Goal: Task Accomplishment & Management: Complete application form

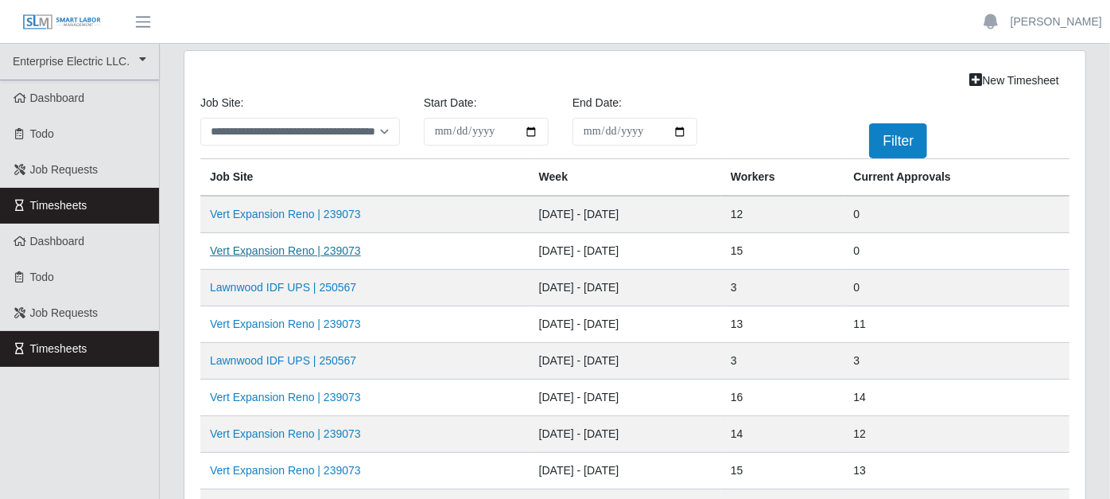
click at [330, 252] on link "Vert Expansion Reno | 239073" at bounding box center [285, 250] width 151 height 13
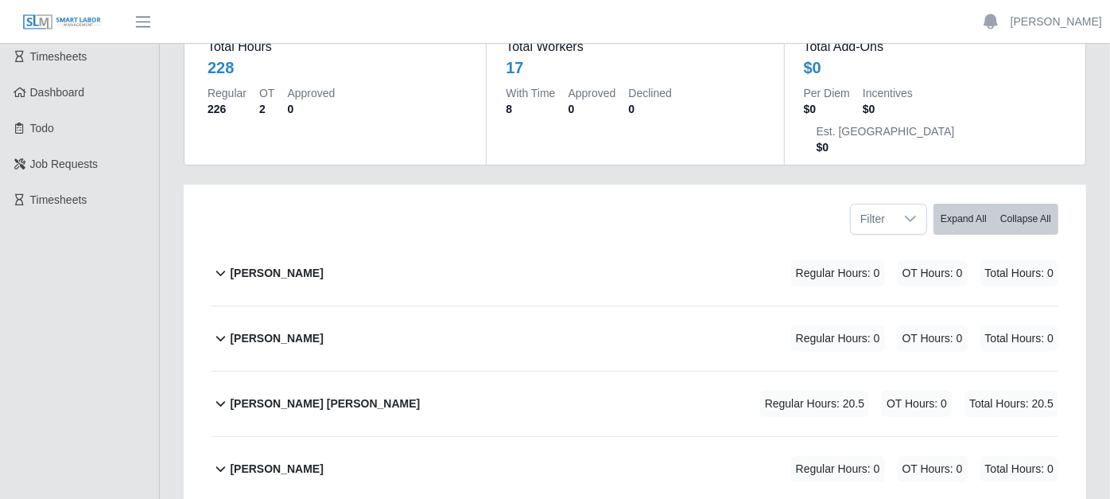
scroll to position [177, 0]
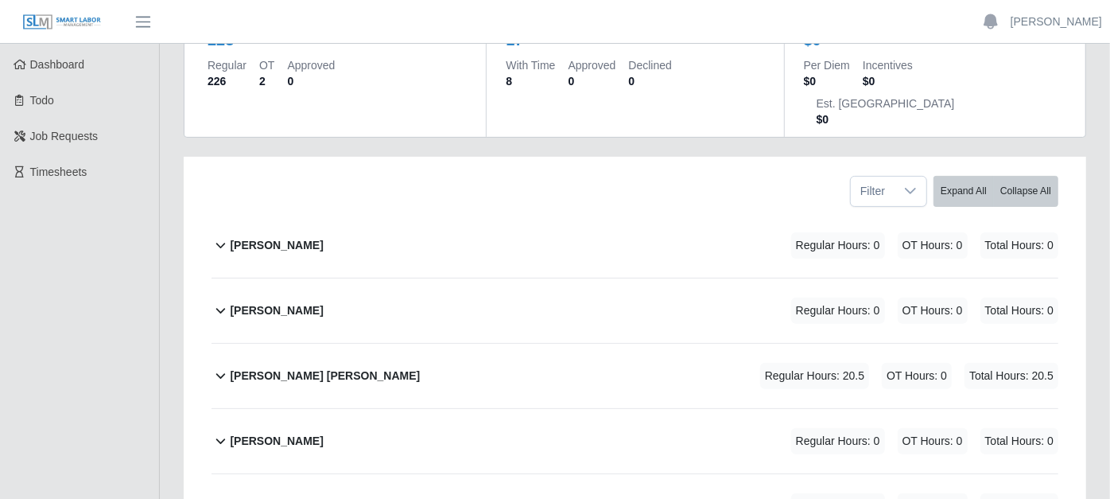
click at [223, 235] on icon at bounding box center [221, 244] width 18 height 19
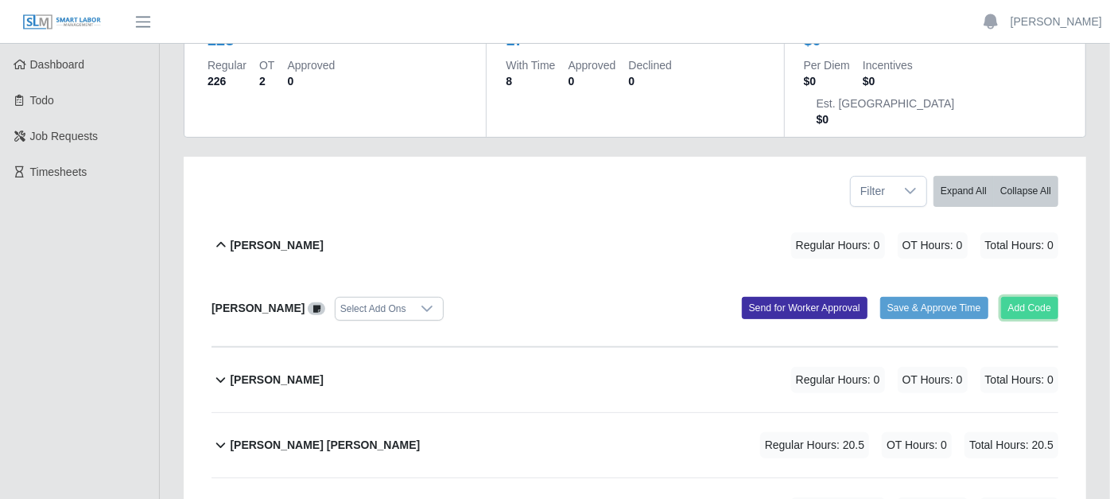
click at [1043, 297] on button "Add Code" at bounding box center [1030, 308] width 58 height 22
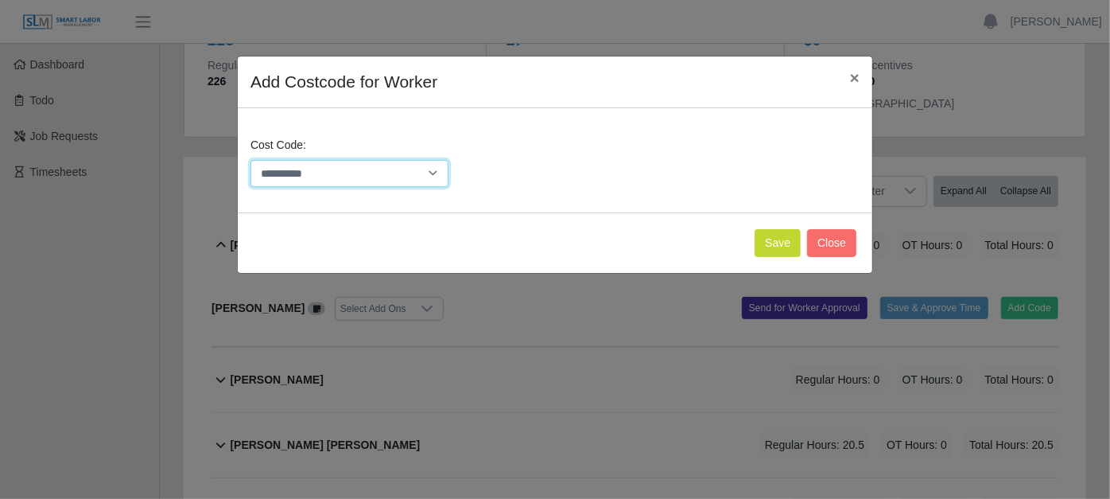
click at [436, 176] on select "**********" at bounding box center [350, 174] width 198 height 28
select select "**********"
click at [251, 160] on select "**********" at bounding box center [350, 174] width 198 height 28
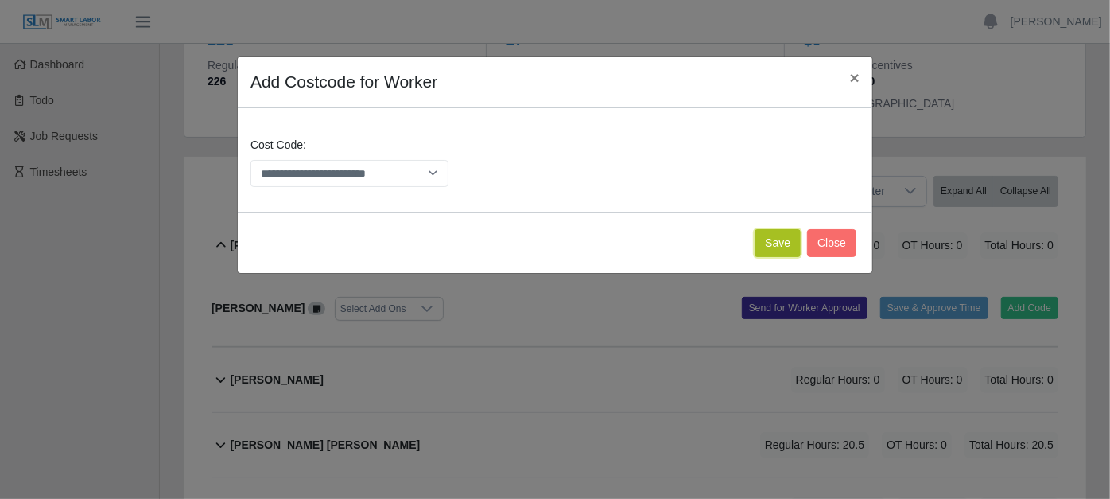
click at [779, 235] on button "Save" at bounding box center [778, 243] width 46 height 28
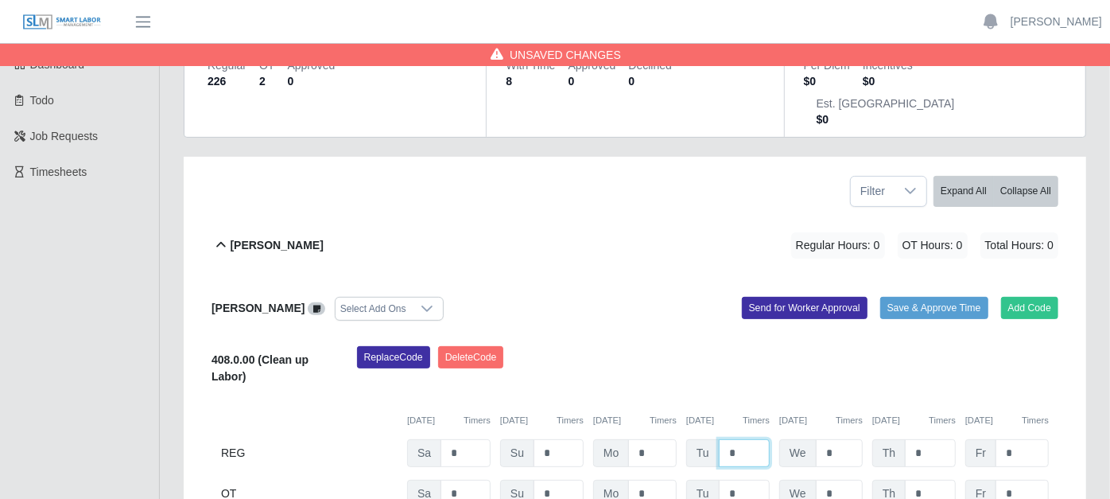
click at [744, 439] on input "*" at bounding box center [744, 453] width 51 height 28
type input "*"
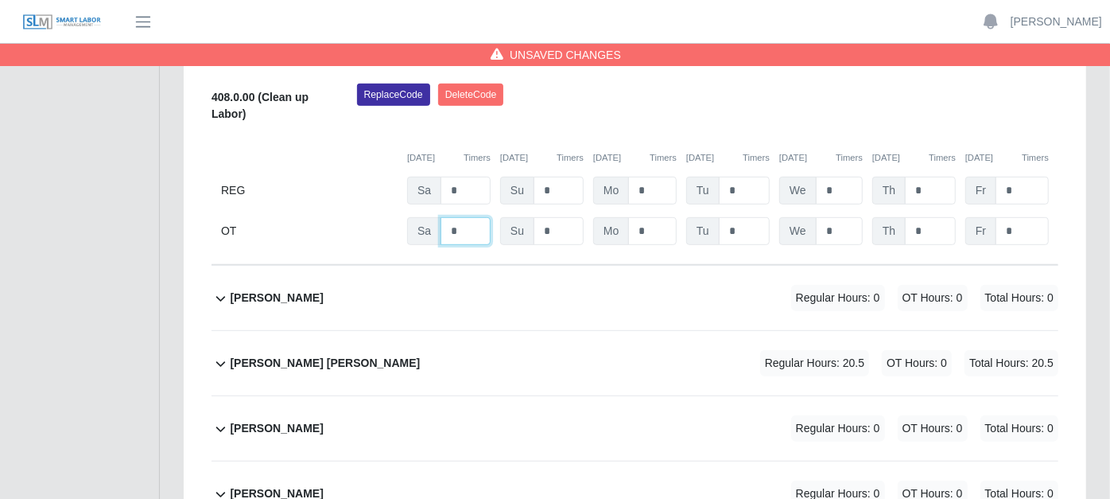
scroll to position [441, 0]
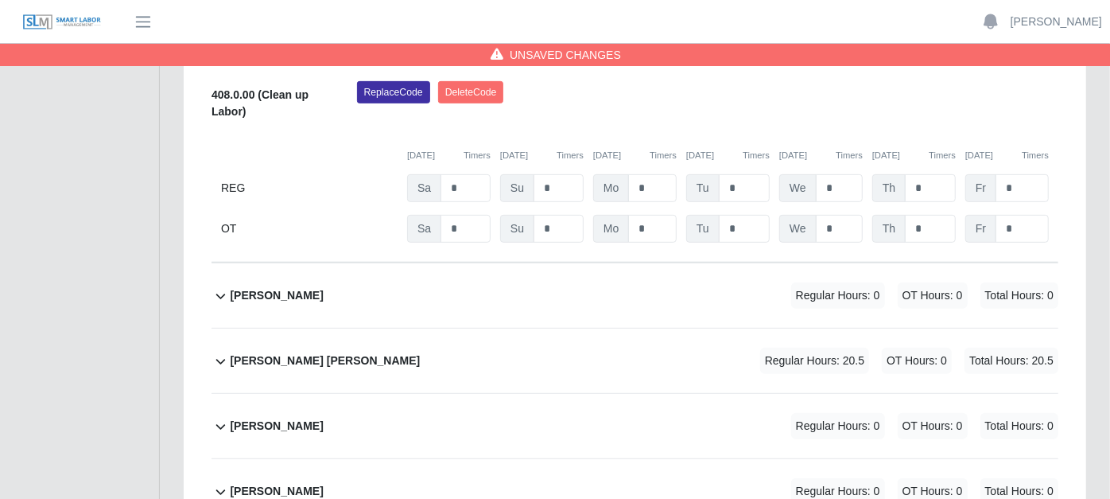
click at [223, 294] on icon at bounding box center [221, 297] width 10 height 6
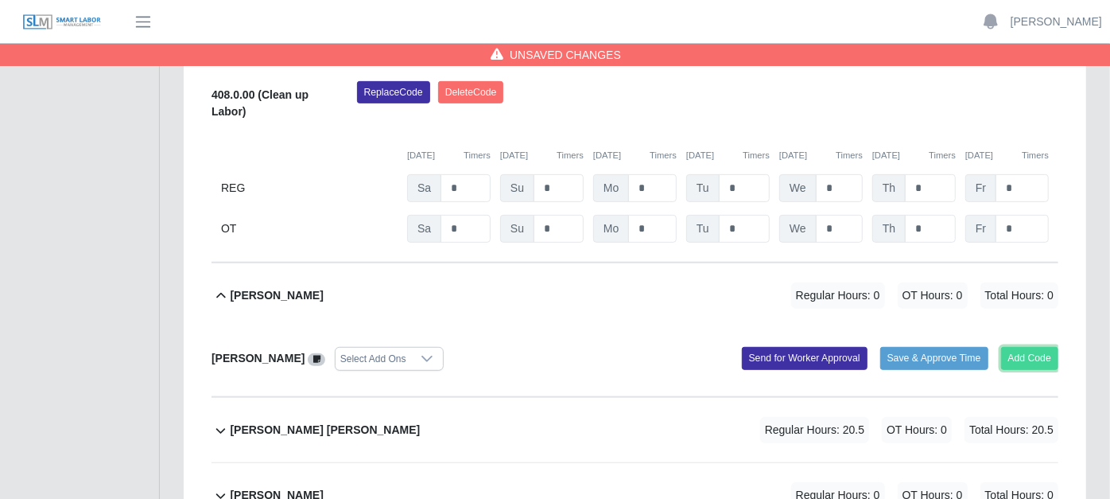
click at [1026, 347] on button "Add Code" at bounding box center [1030, 358] width 58 height 22
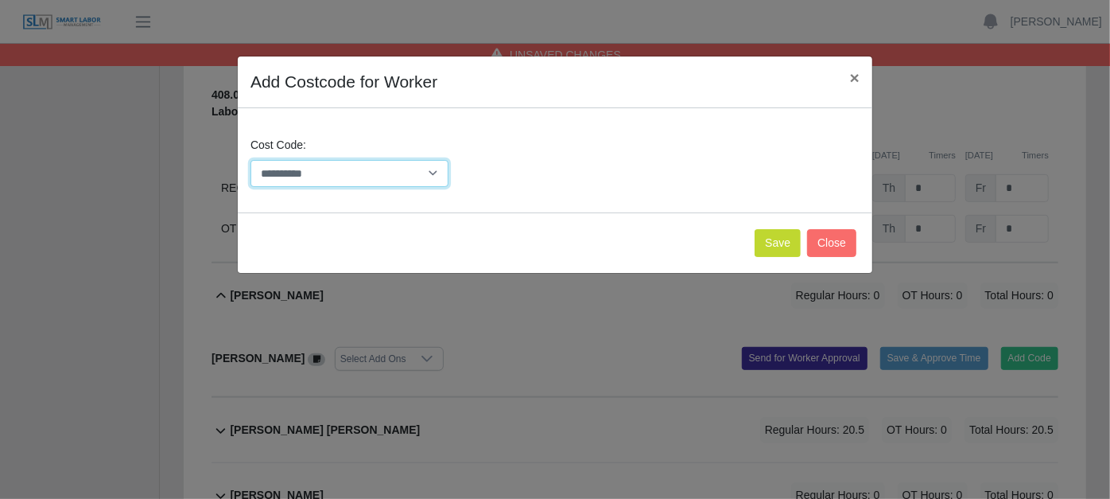
click at [433, 172] on select "**********" at bounding box center [350, 174] width 198 height 28
select select "**********"
click at [251, 160] on select "**********" at bounding box center [350, 174] width 198 height 28
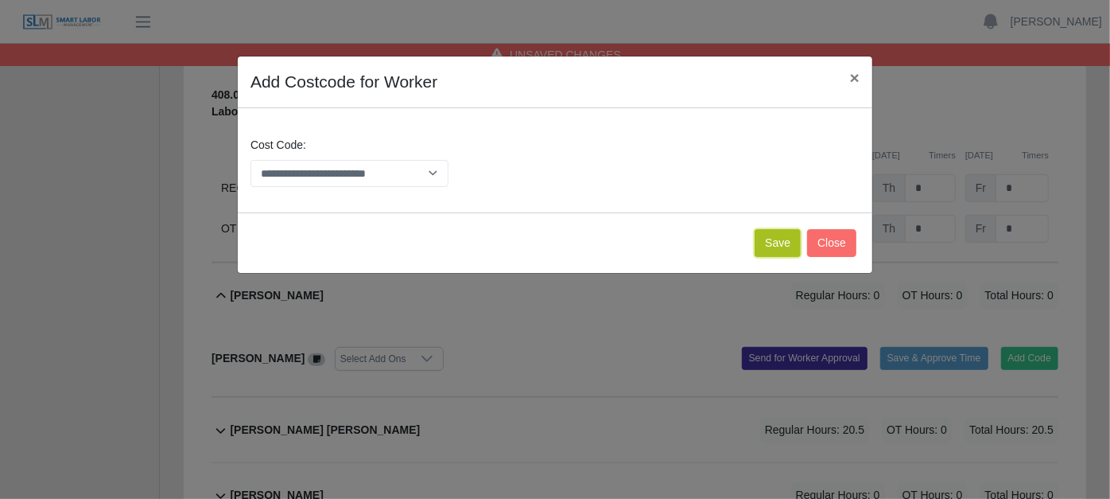
click at [781, 235] on button "Save" at bounding box center [778, 243] width 46 height 28
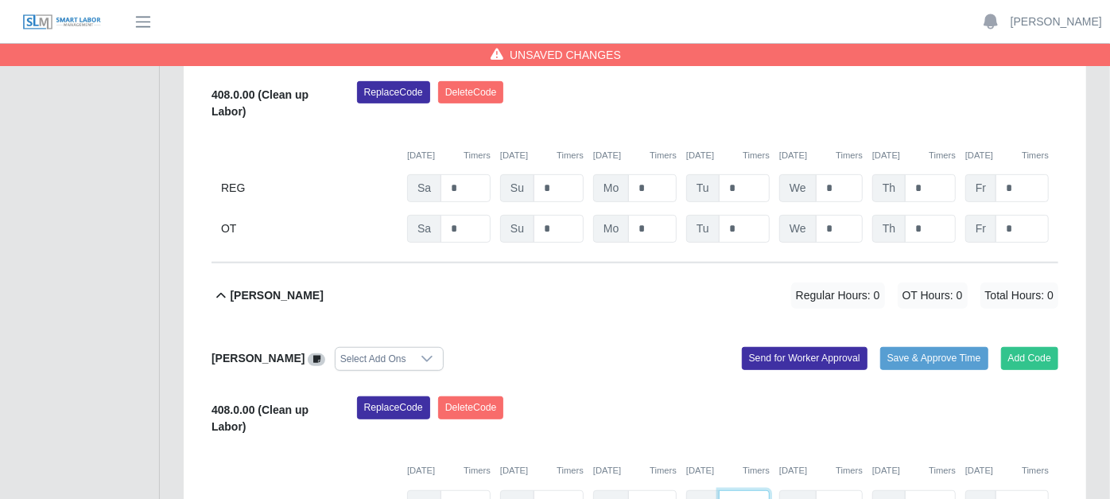
click at [748, 202] on input "*" at bounding box center [744, 188] width 51 height 28
type input "*"
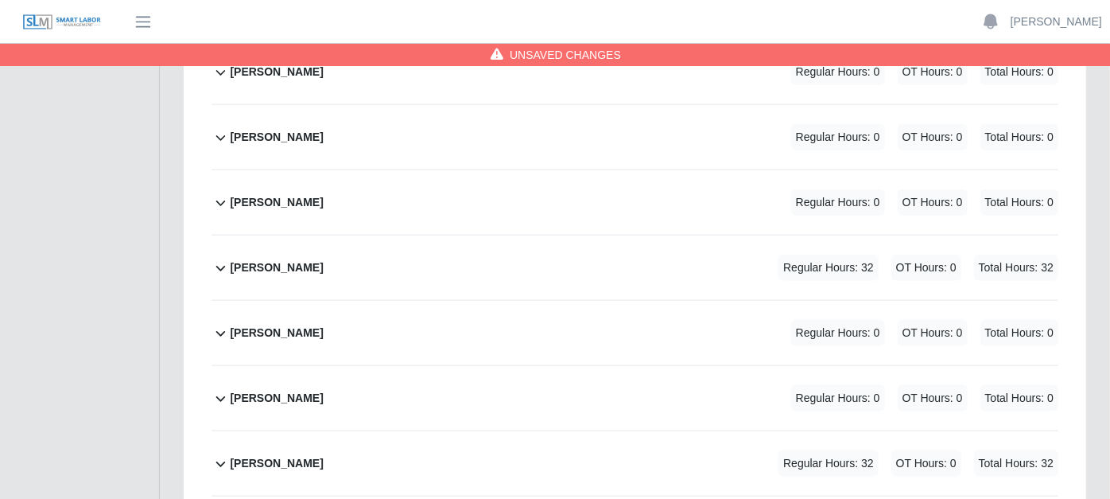
scroll to position [1148, 0]
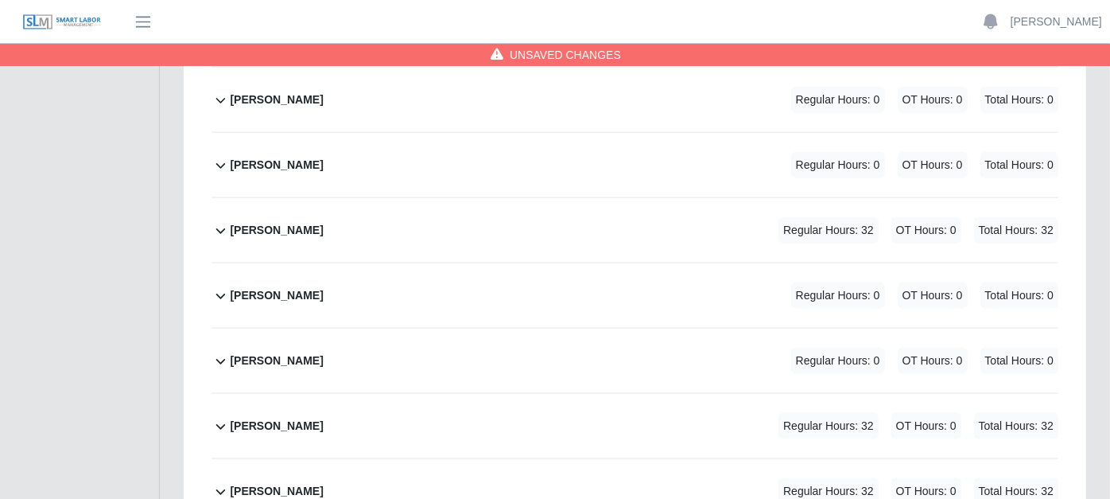
type input "*"
click at [220, 352] on icon at bounding box center [221, 361] width 18 height 19
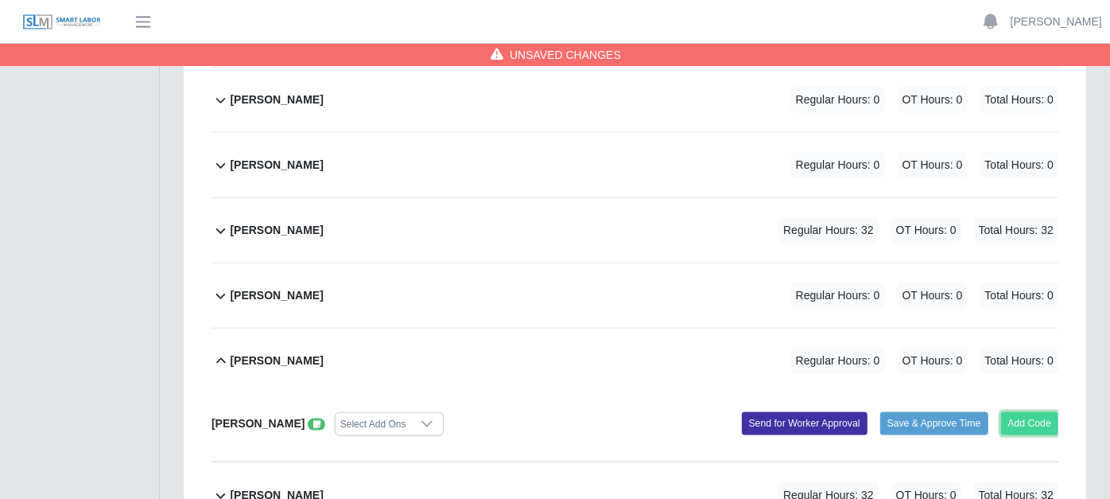
click at [1018, 412] on button "Add Code" at bounding box center [1030, 423] width 58 height 22
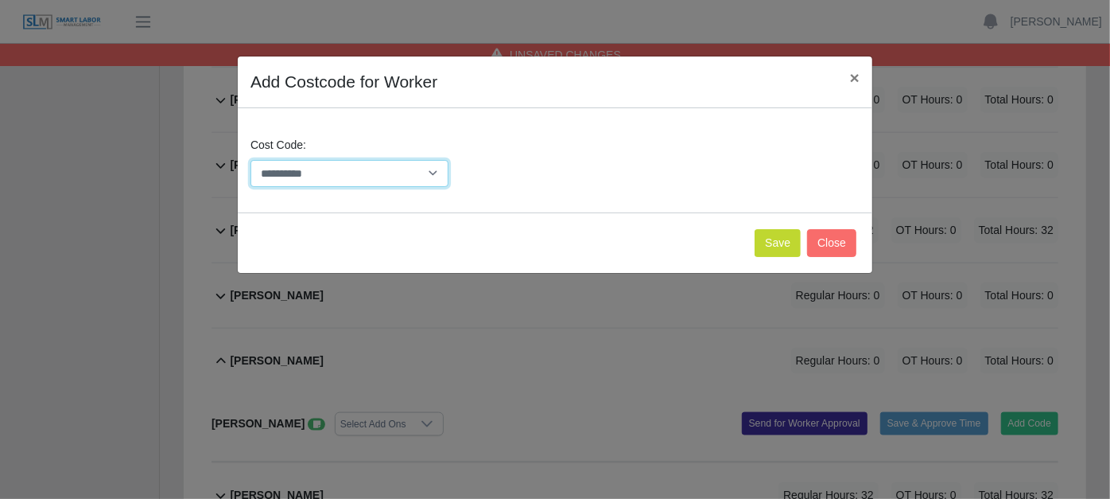
click at [434, 171] on select "**********" at bounding box center [350, 174] width 198 height 28
click at [855, 72] on span "×" at bounding box center [855, 77] width 10 height 18
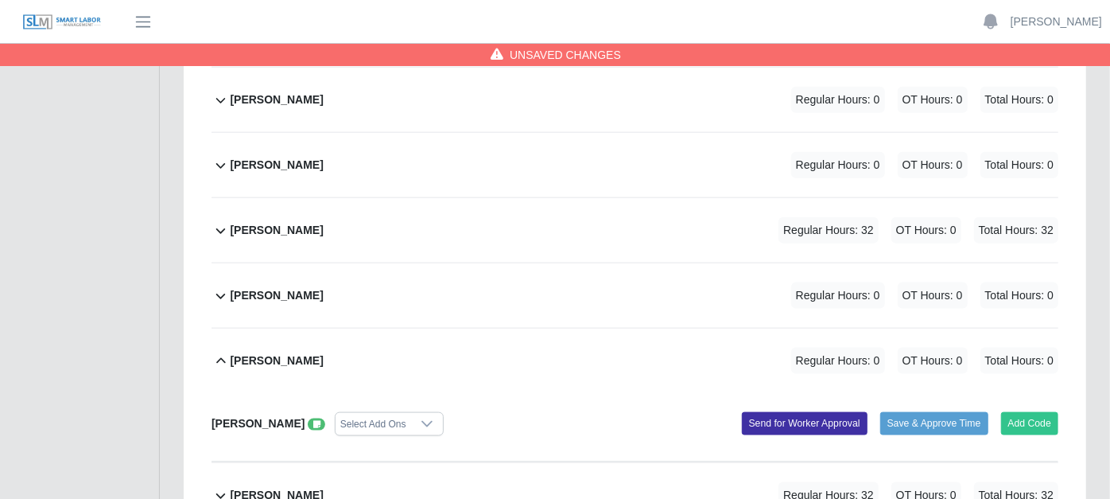
click at [325, 418] on span at bounding box center [316, 424] width 17 height 13
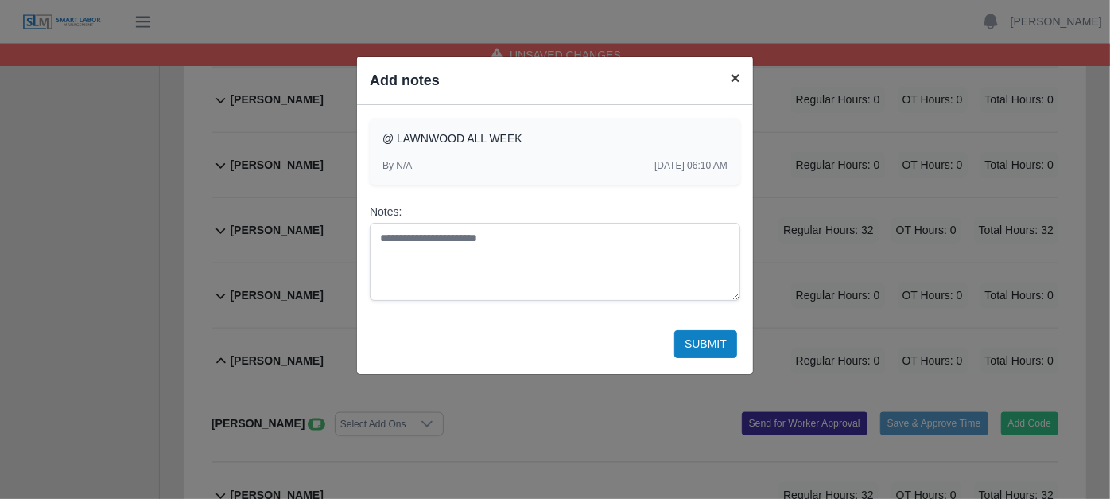
click at [738, 78] on span "×" at bounding box center [736, 77] width 10 height 18
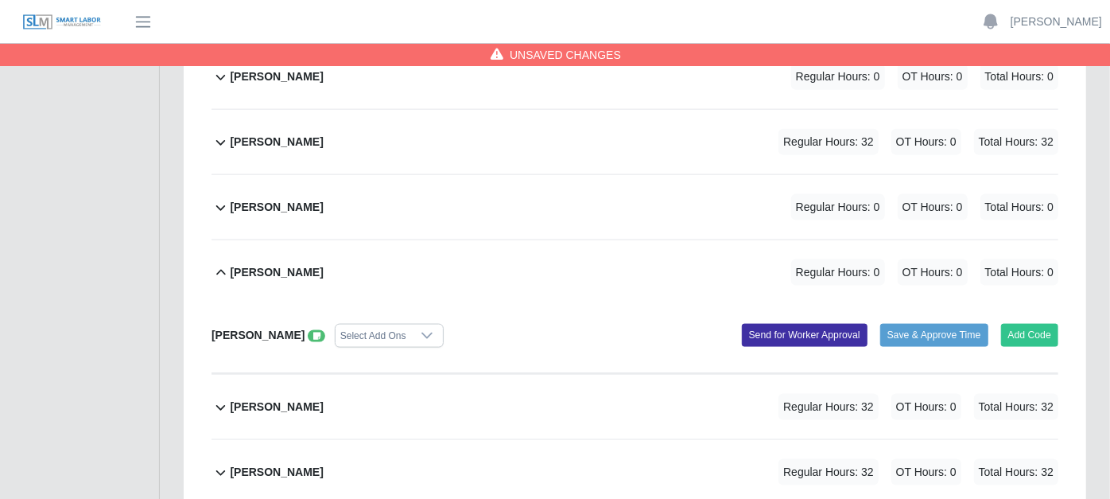
scroll to position [1325, 0]
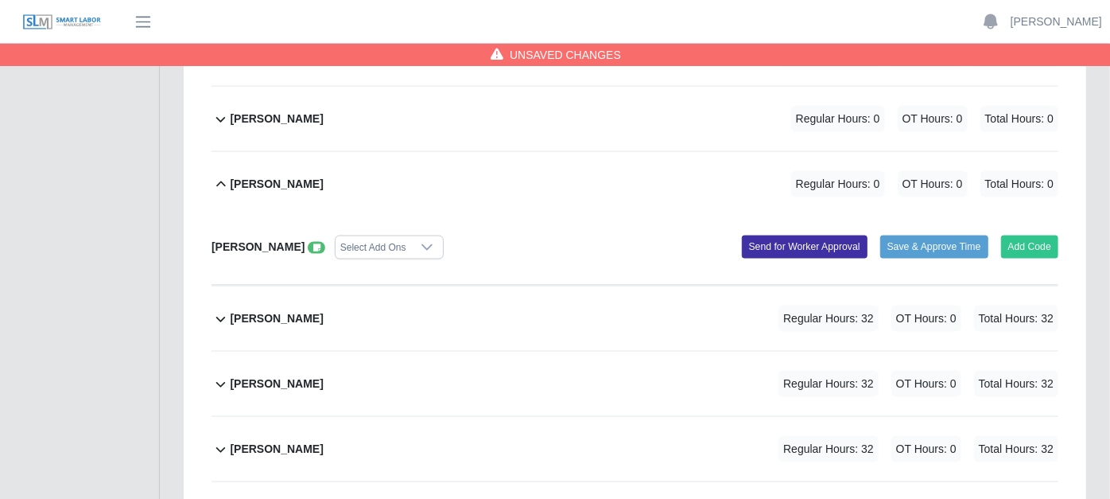
click at [223, 309] on icon at bounding box center [221, 318] width 18 height 19
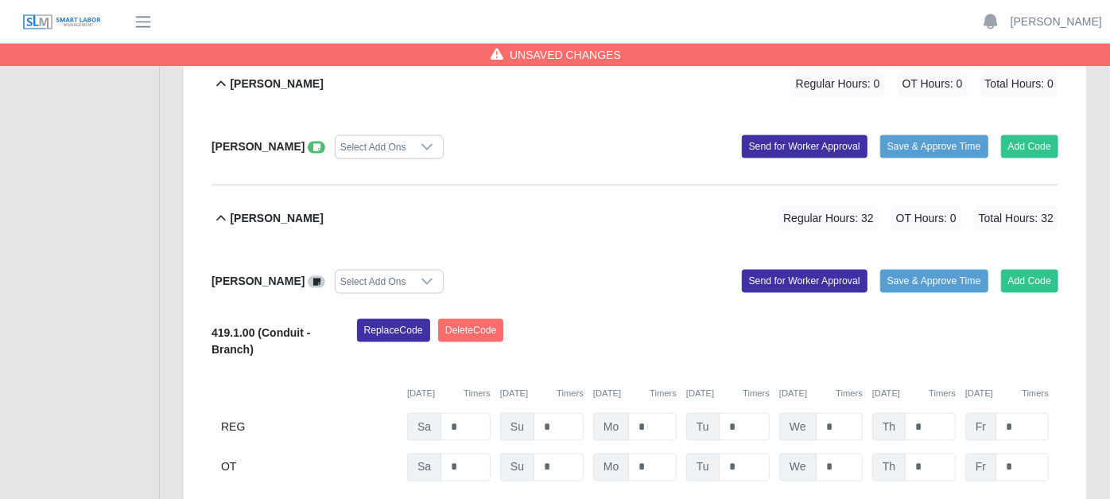
scroll to position [1501, 0]
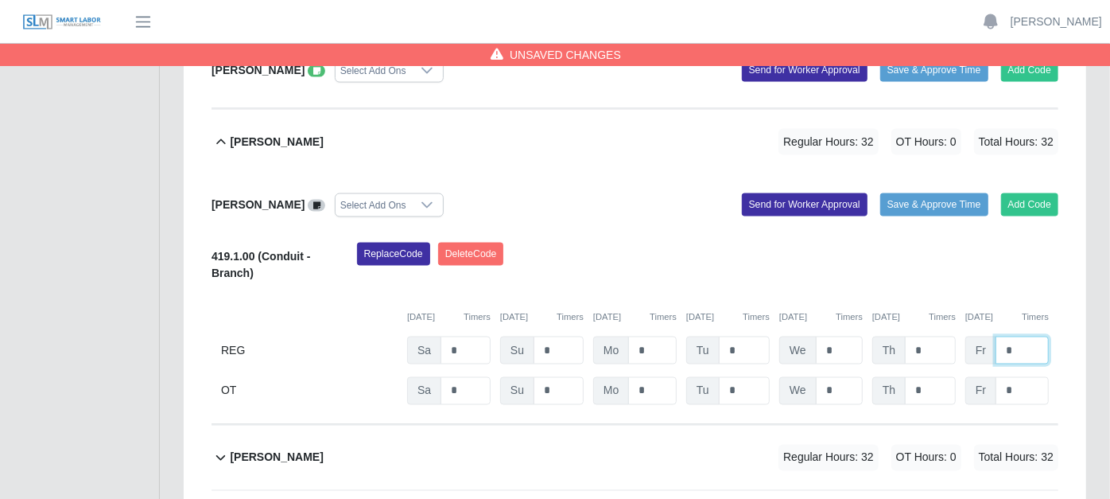
click at [1035, 336] on input "*" at bounding box center [1022, 350] width 53 height 28
type input "*"
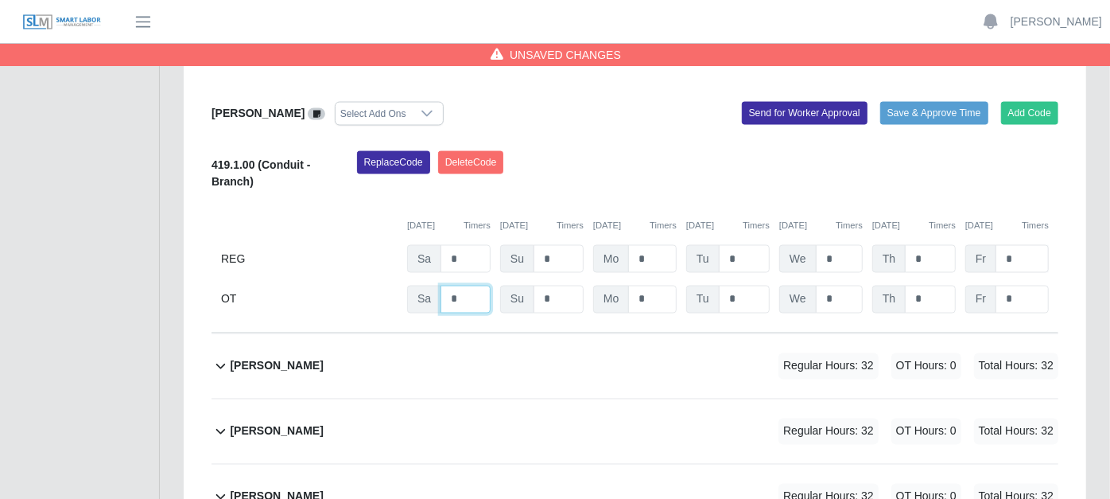
scroll to position [1679, 0]
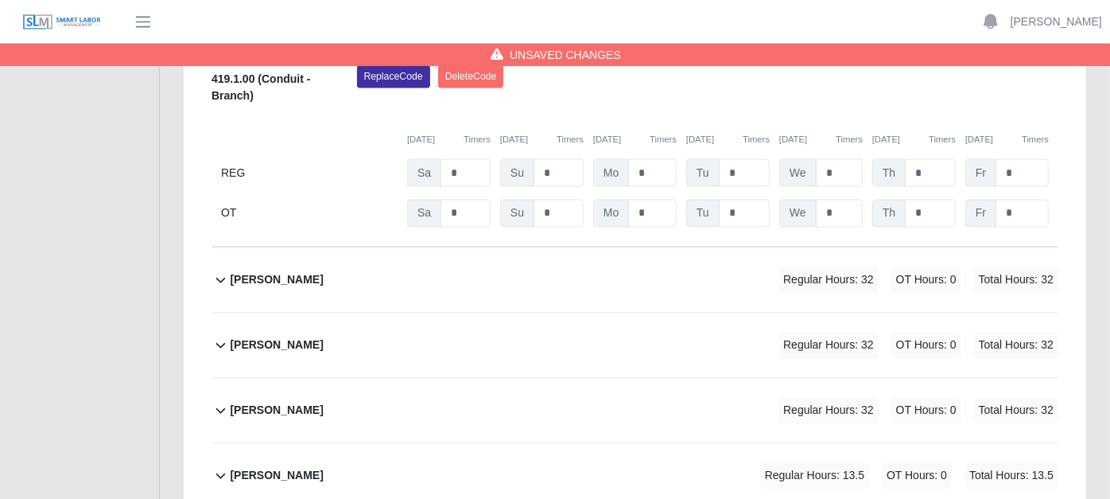
click at [219, 270] on icon at bounding box center [221, 279] width 18 height 19
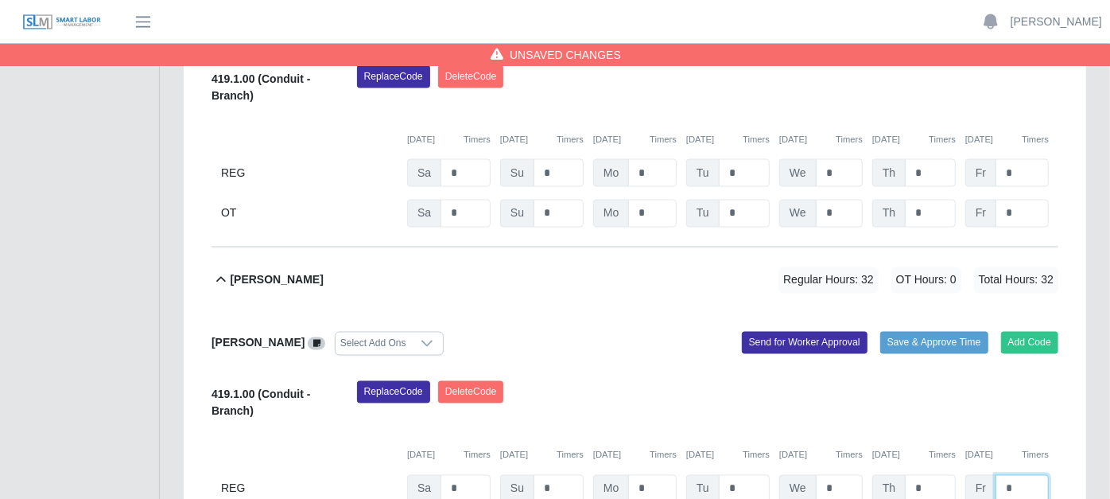
click at [1020, 475] on input "*" at bounding box center [1022, 489] width 53 height 28
type input "*"
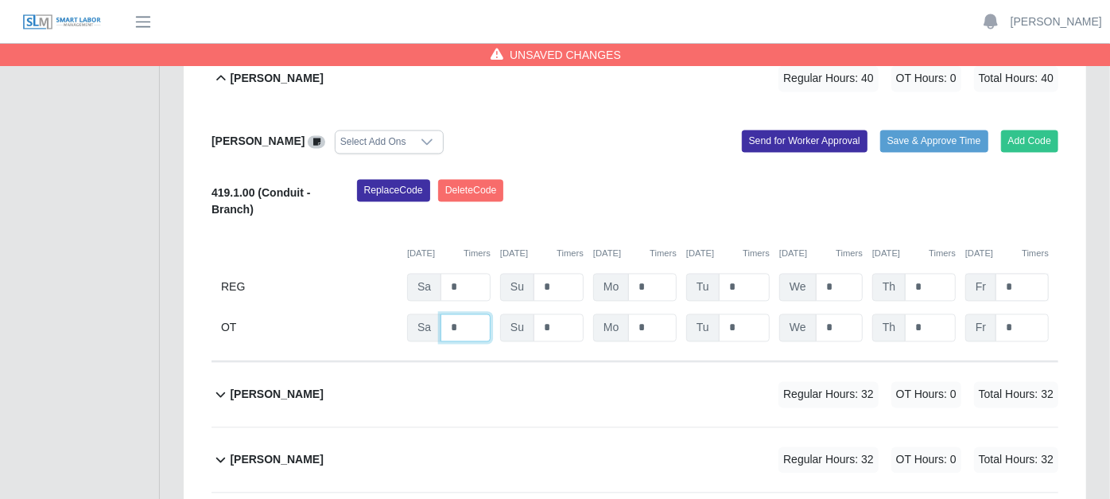
scroll to position [2032, 0]
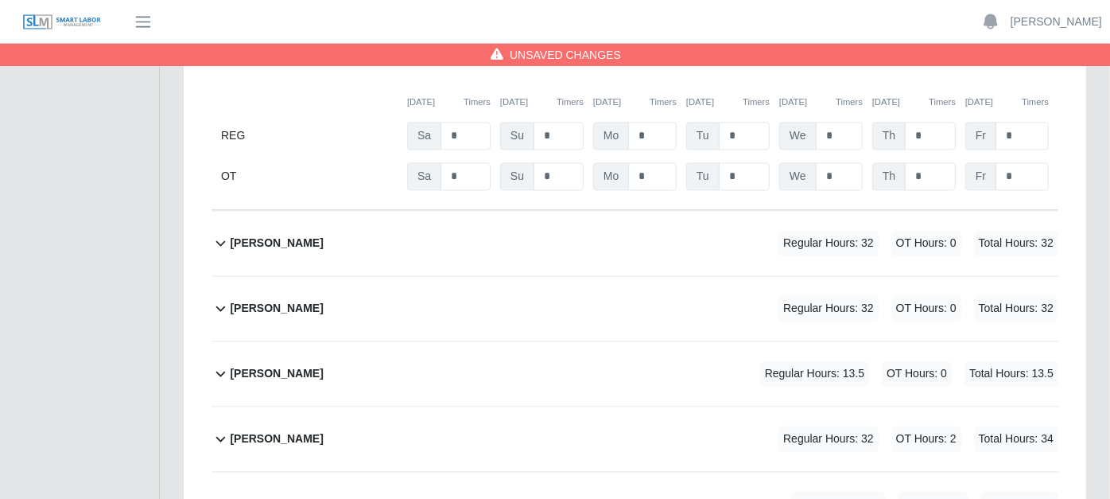
click at [219, 233] on icon at bounding box center [221, 242] width 18 height 19
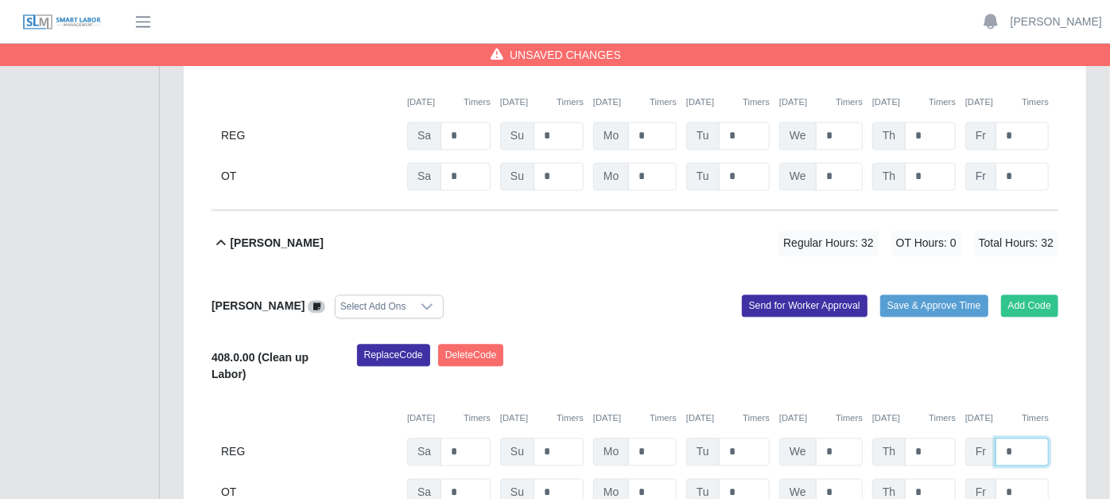
click at [1022, 437] on input "*" at bounding box center [1022, 451] width 53 height 28
type input "*"
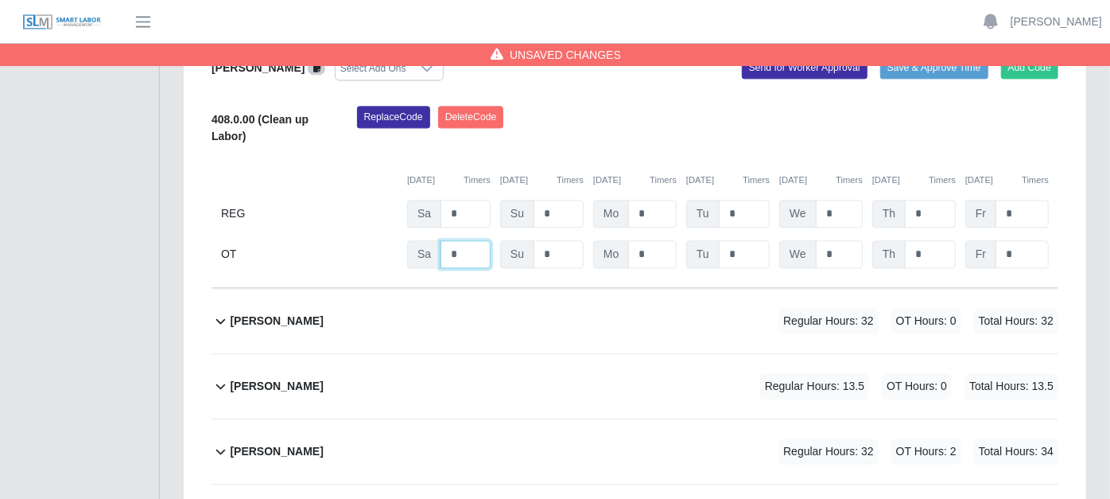
scroll to position [2297, 0]
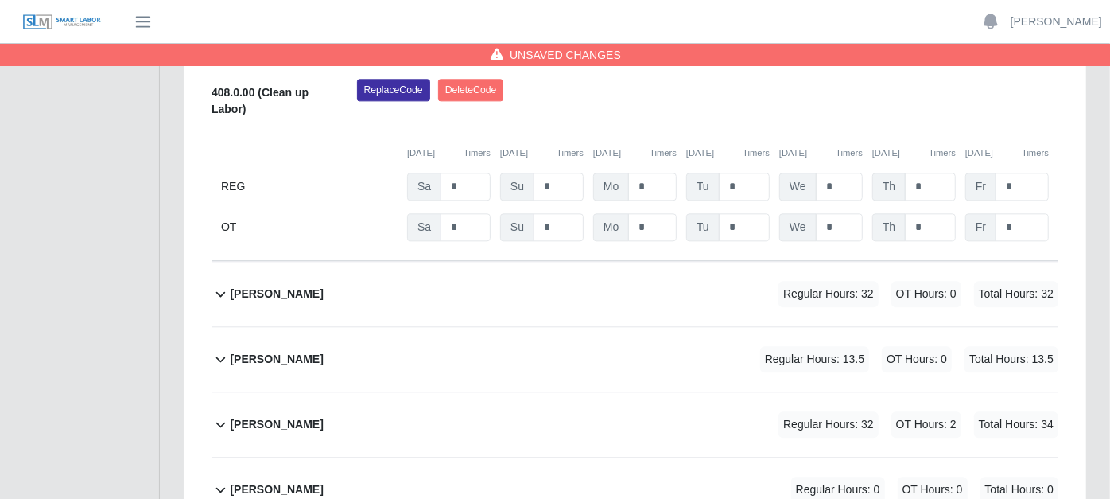
click at [216, 284] on icon at bounding box center [221, 293] width 18 height 19
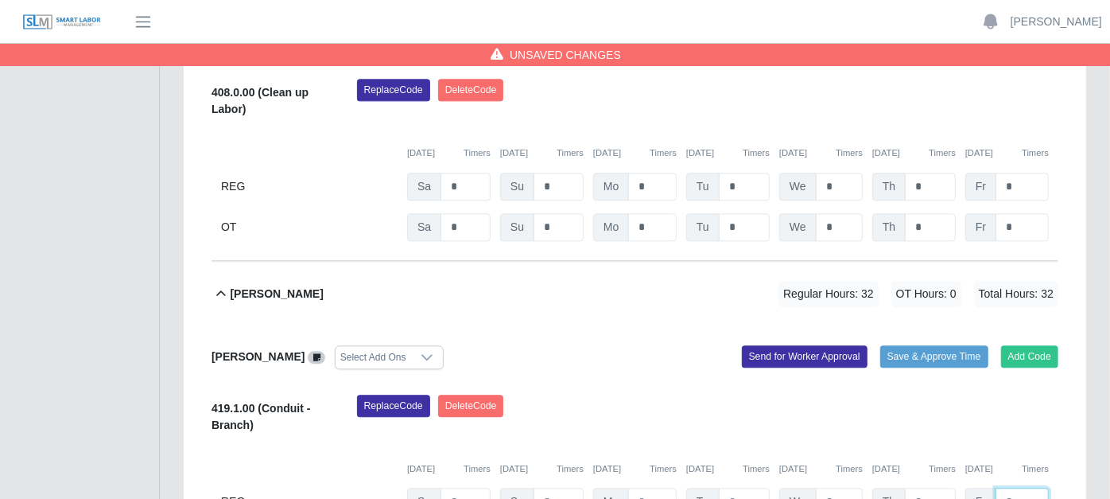
click at [1037, 488] on input "*" at bounding box center [1022, 502] width 53 height 28
type input "*"
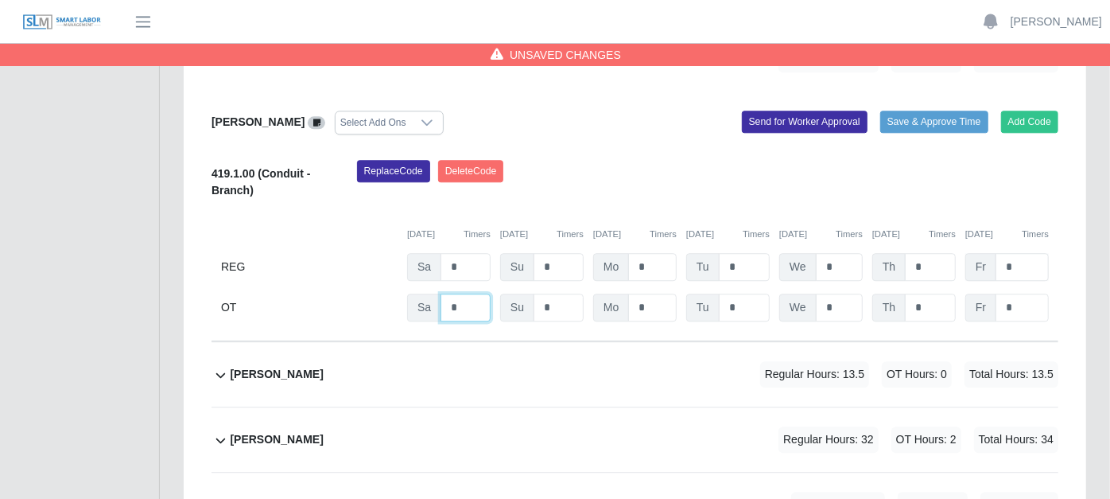
scroll to position [2573, 0]
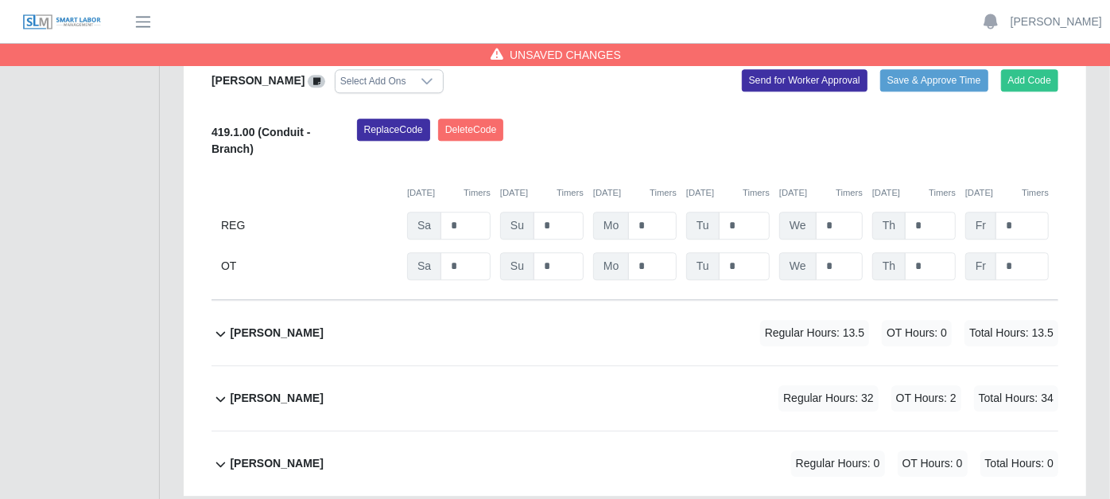
click at [220, 389] on icon at bounding box center [221, 398] width 18 height 19
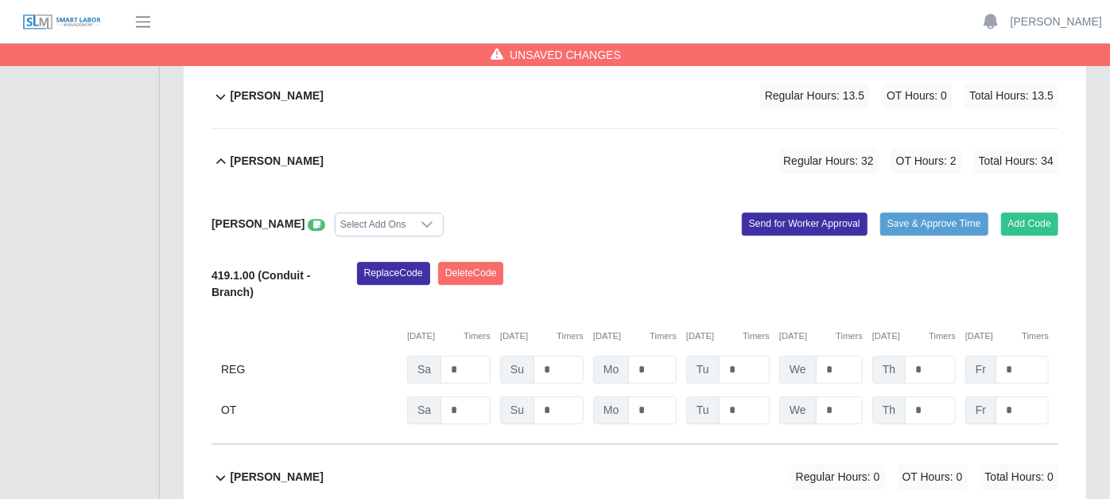
scroll to position [2822, 0]
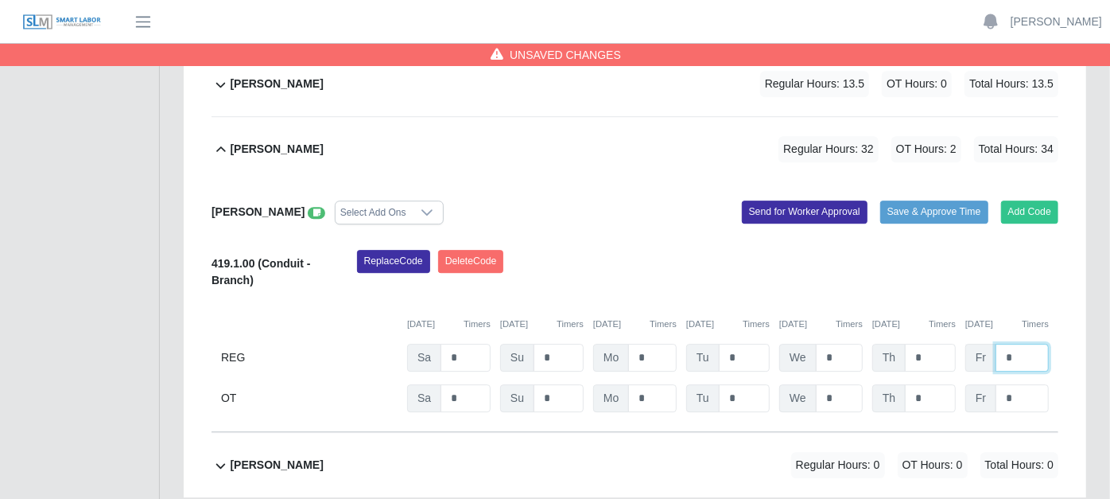
click at [1015, 344] on input "*" at bounding box center [1022, 358] width 53 height 28
type input "*"
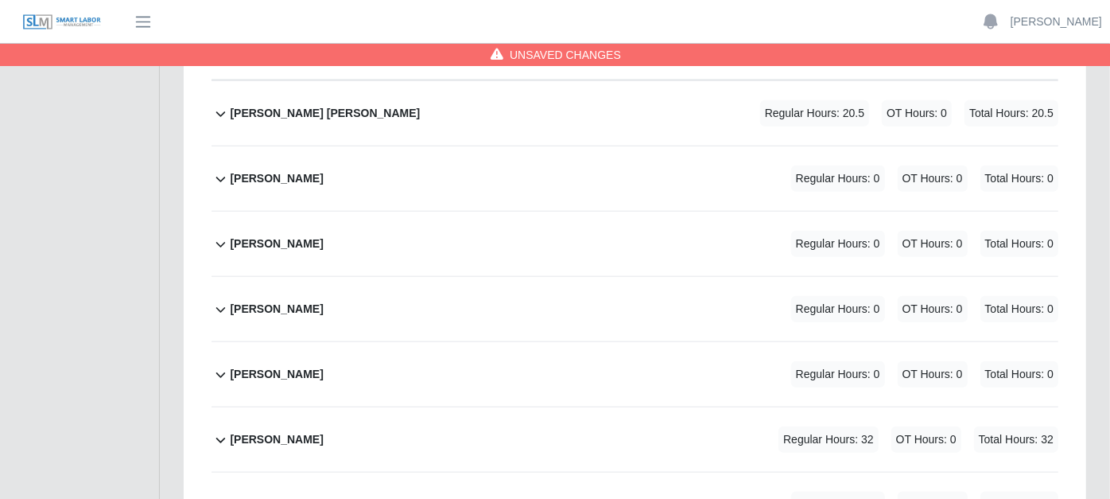
scroll to position [966, 0]
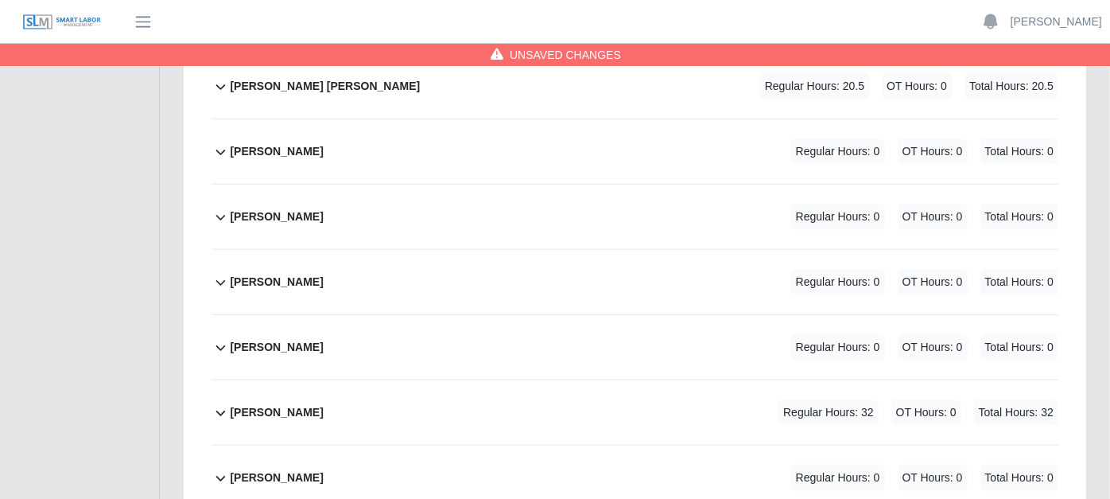
click at [216, 410] on icon at bounding box center [221, 413] width 10 height 6
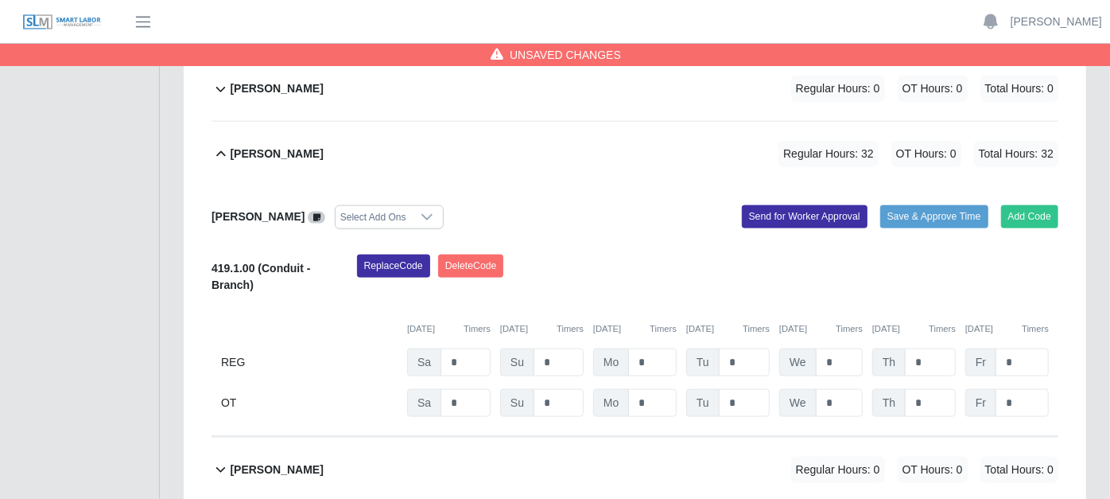
scroll to position [1231, 0]
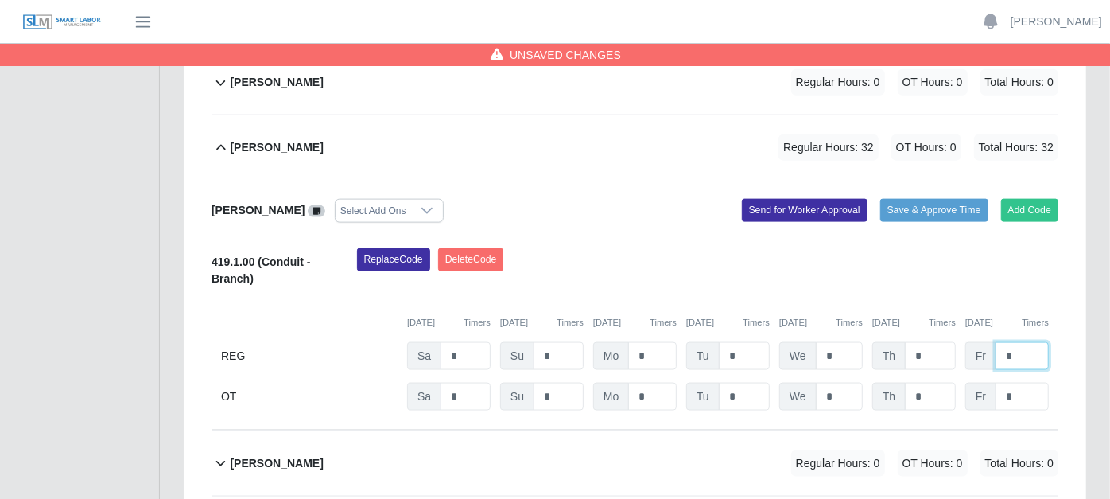
click at [1020, 342] on input "*" at bounding box center [1022, 356] width 53 height 28
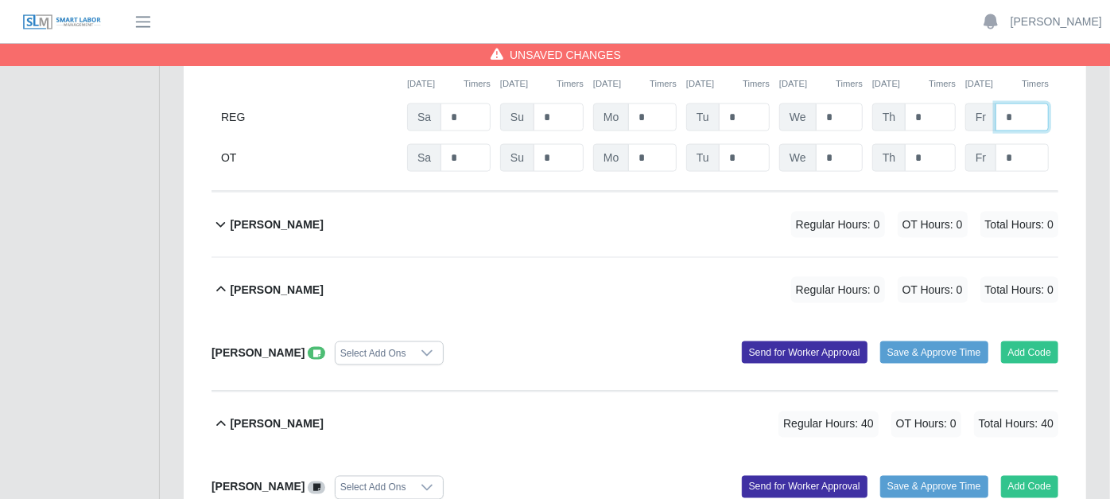
scroll to position [1497, 0]
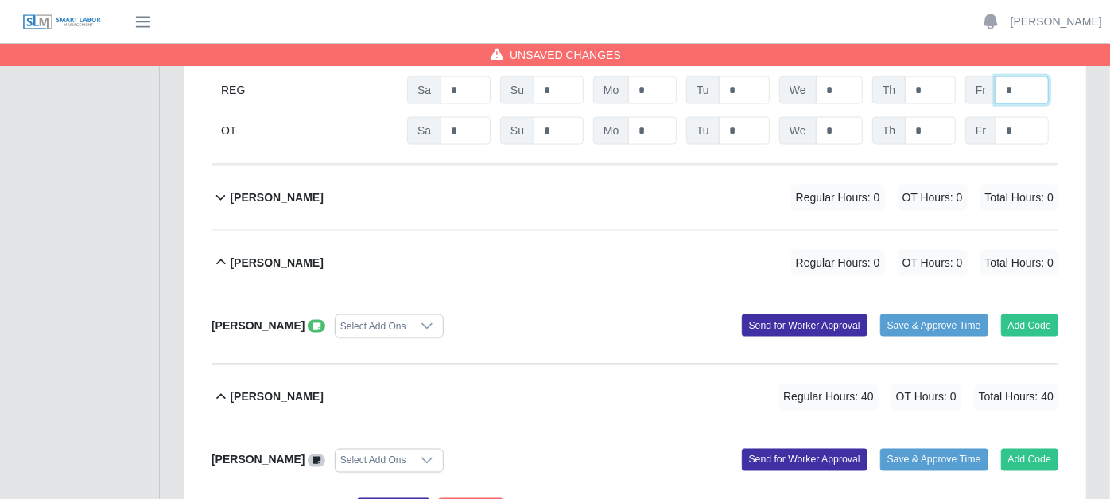
type input "*"
click at [224, 253] on icon at bounding box center [221, 262] width 18 height 19
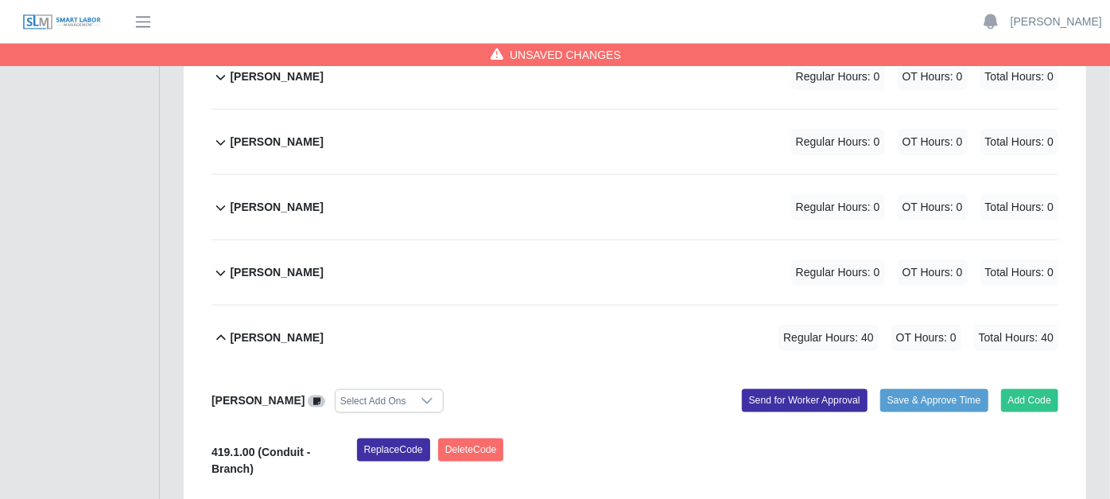
scroll to position [878, 0]
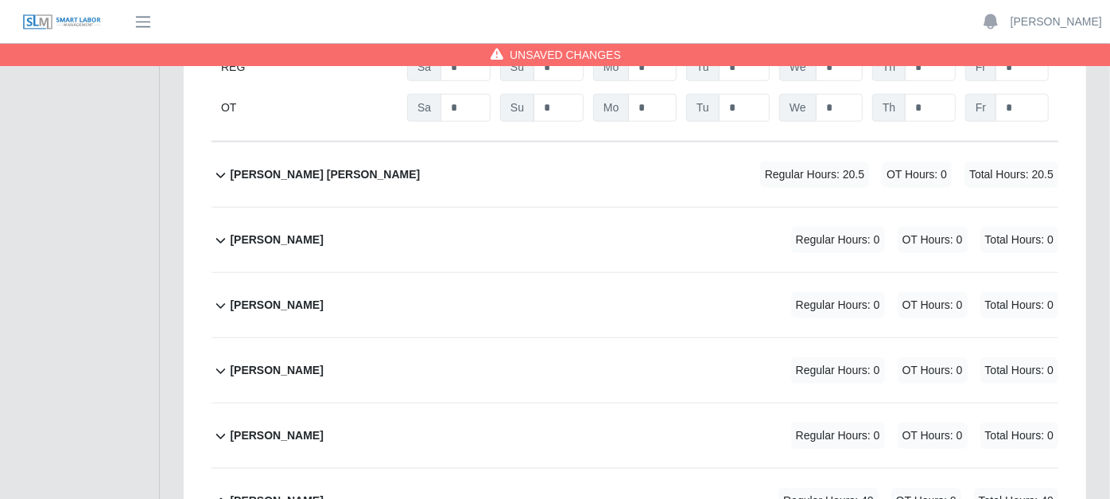
click at [214, 165] on icon at bounding box center [221, 174] width 18 height 19
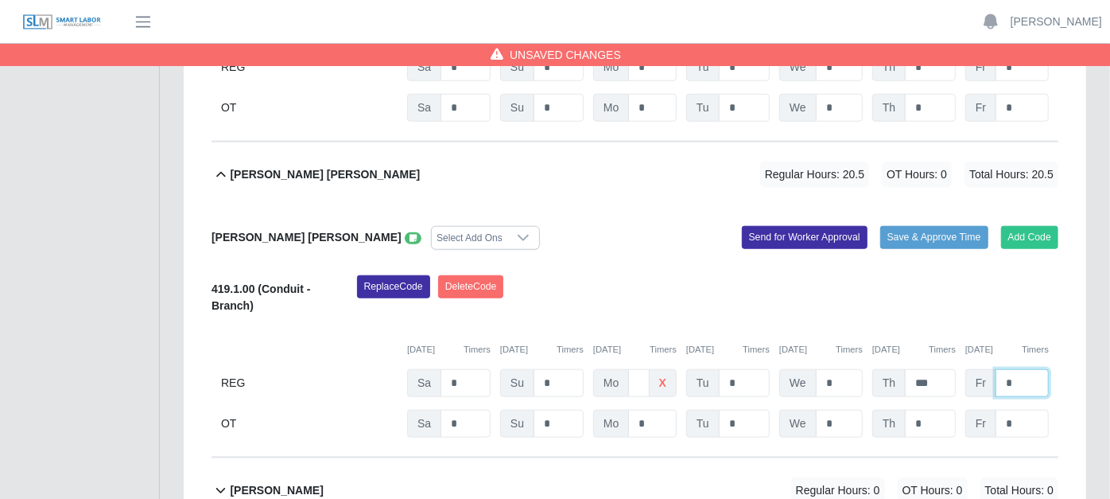
click at [1031, 369] on input "*" at bounding box center [1022, 383] width 53 height 28
type input "*"
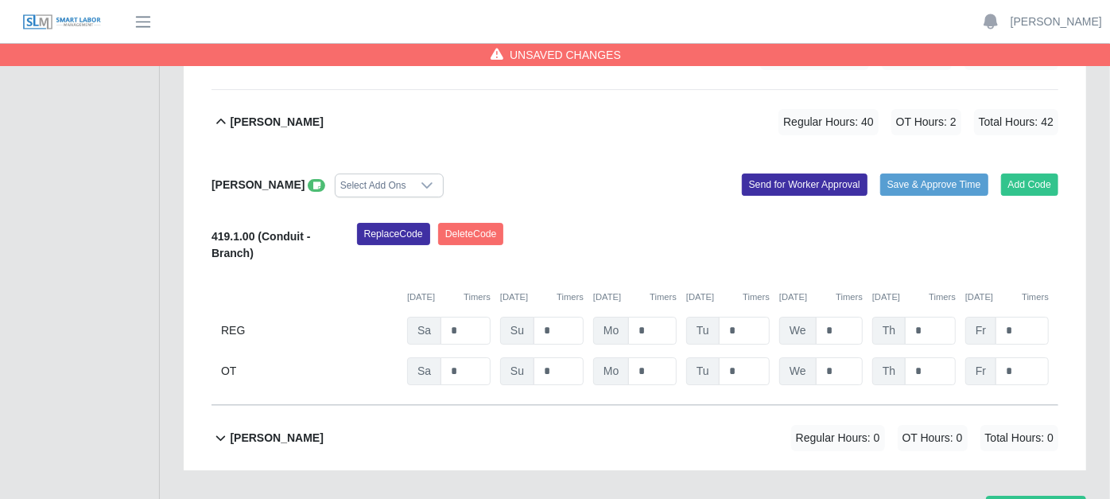
scroll to position [3321, 0]
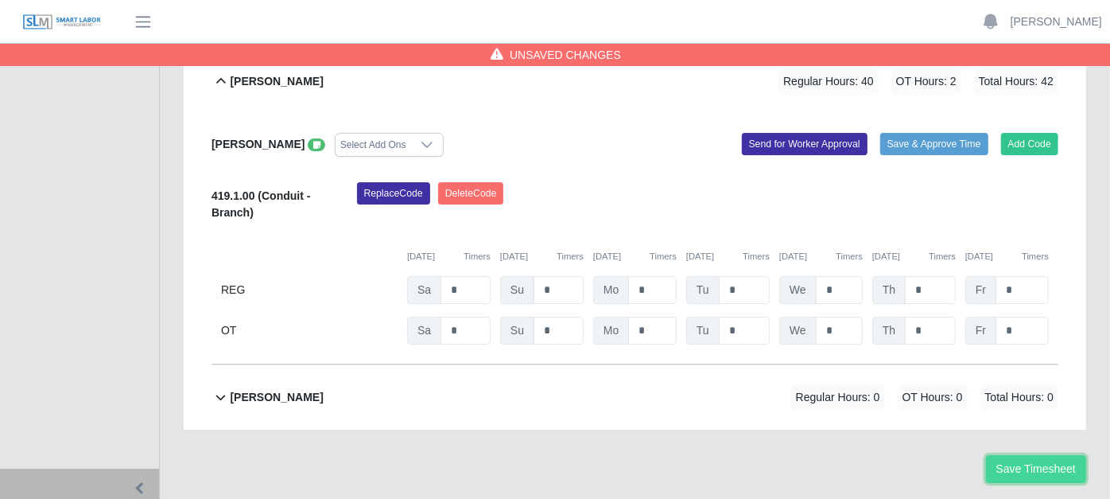
click at [1004, 455] on button "Save Timesheet" at bounding box center [1036, 469] width 100 height 28
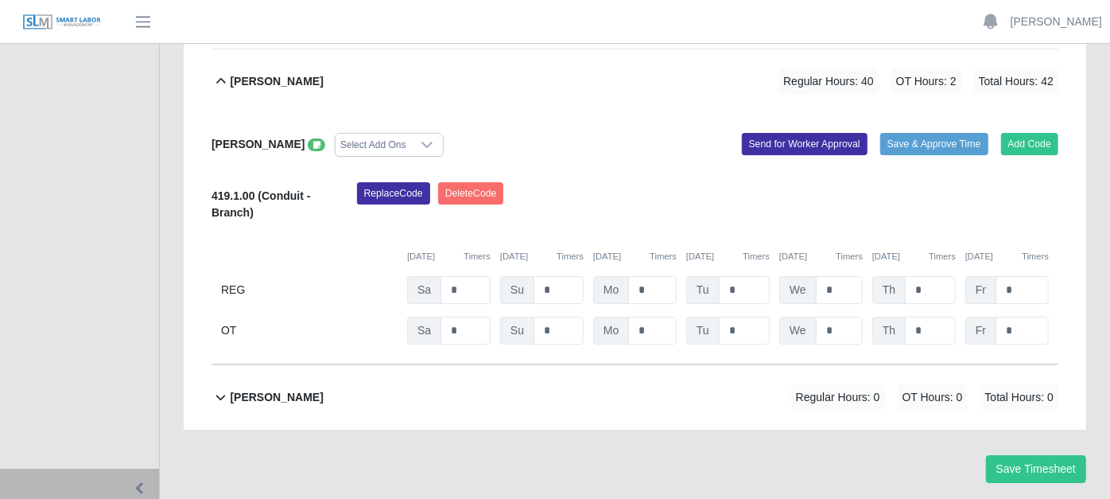
click at [624, 132] on div "Tyrone Martin Select Add Ons Add Code Save & Approve Time Send for Worker Appro…" at bounding box center [635, 239] width 847 height 251
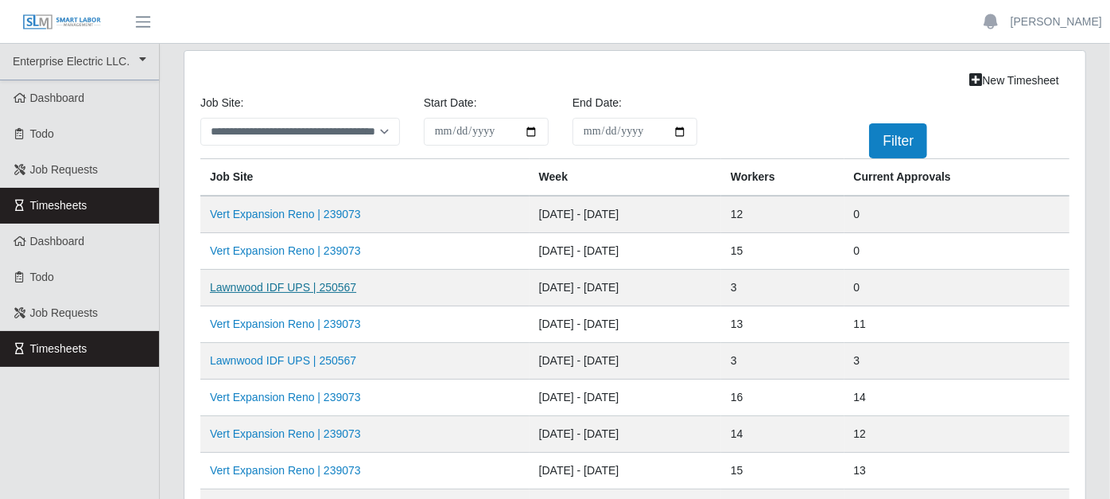
click at [339, 282] on link "Lawnwood IDF UPS | 250567" at bounding box center [283, 287] width 146 height 13
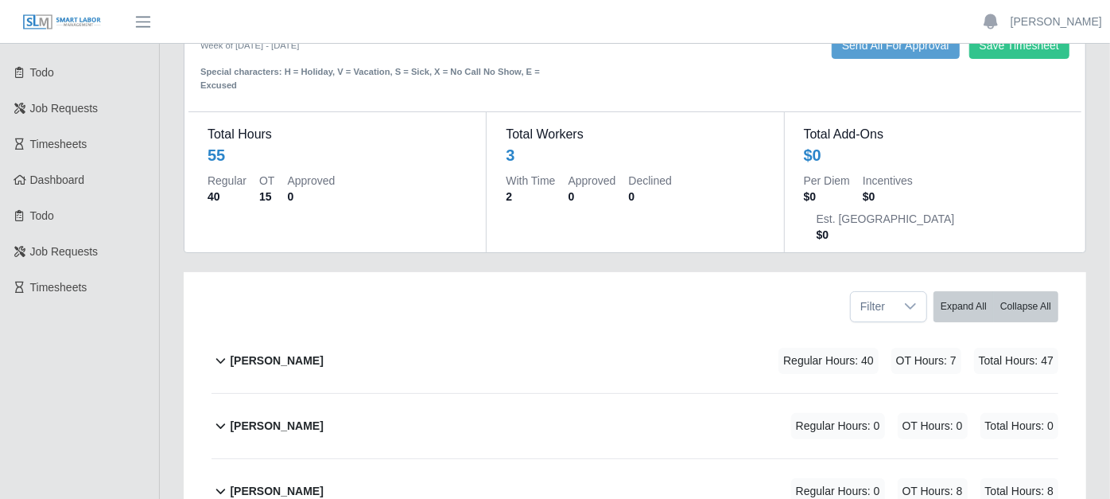
scroll to position [88, 0]
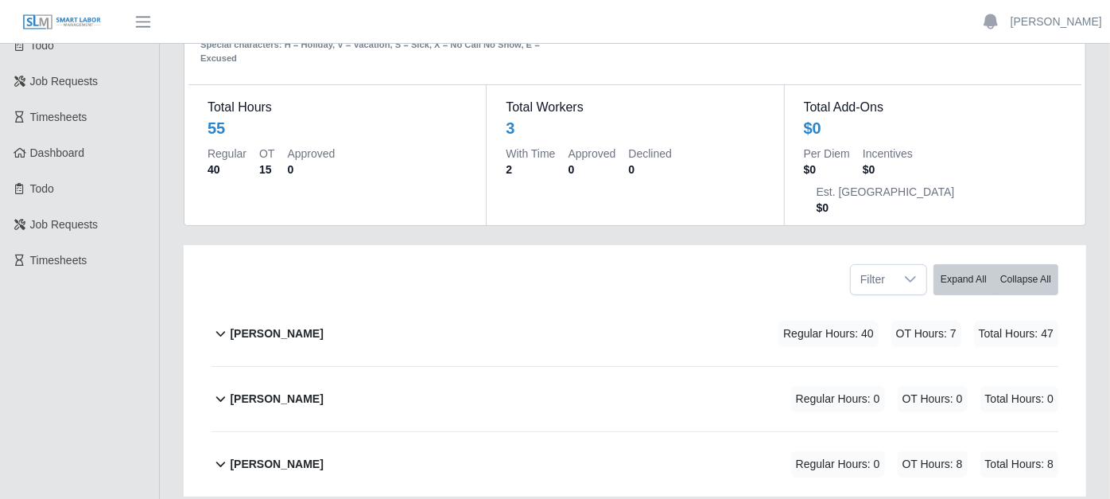
click at [221, 324] on icon at bounding box center [221, 333] width 18 height 19
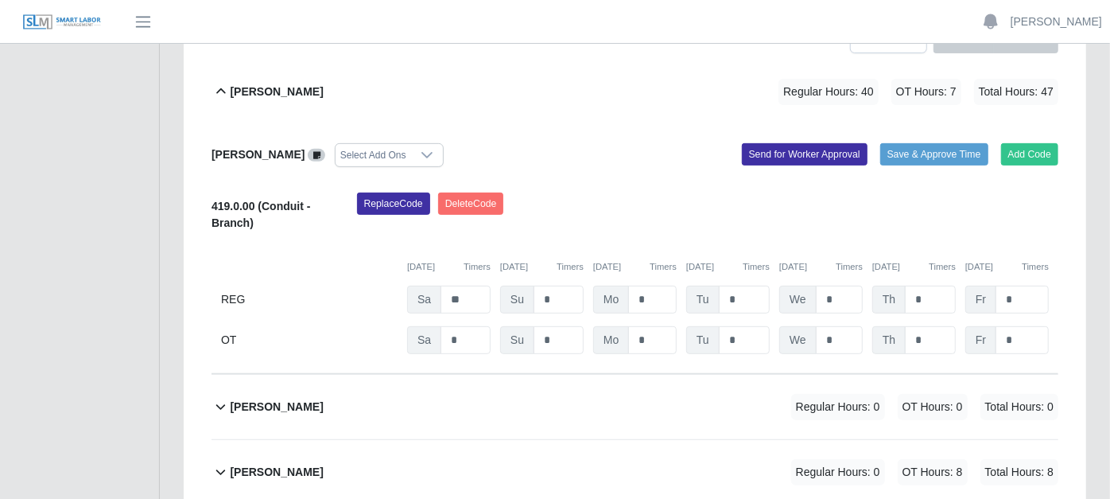
scroll to position [338, 0]
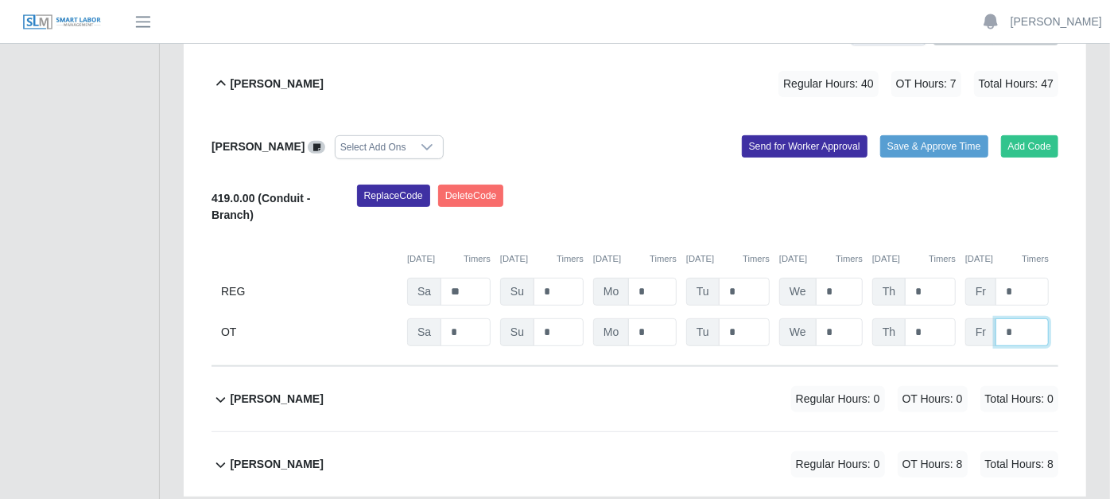
click at [1016, 318] on input "*" at bounding box center [1022, 332] width 53 height 28
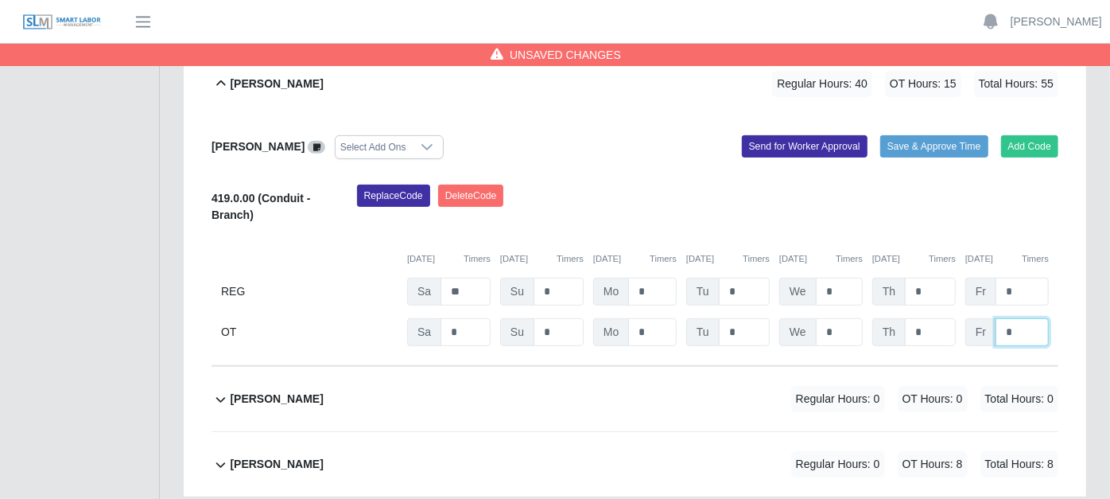
type input "*"
click at [1028, 278] on input "*" at bounding box center [1022, 292] width 53 height 28
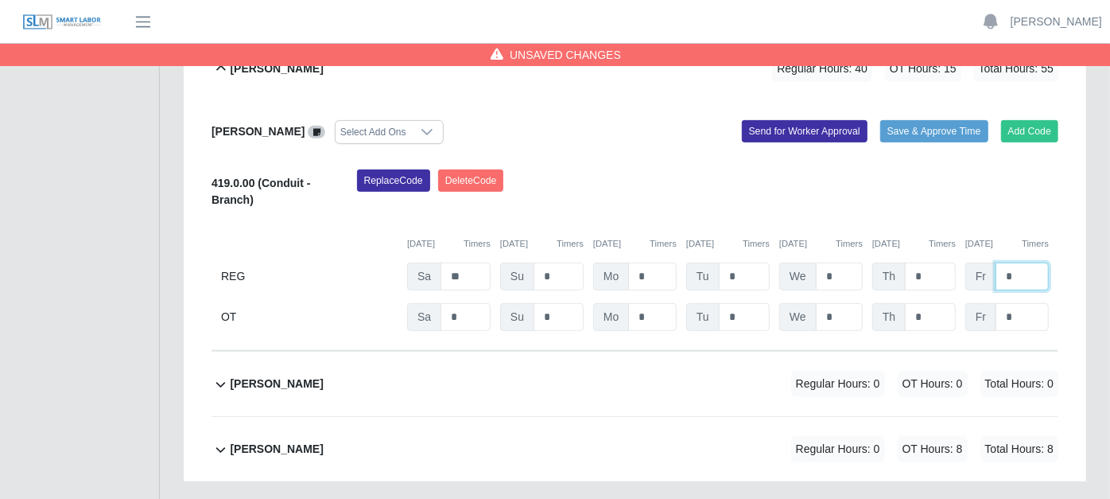
scroll to position [414, 0]
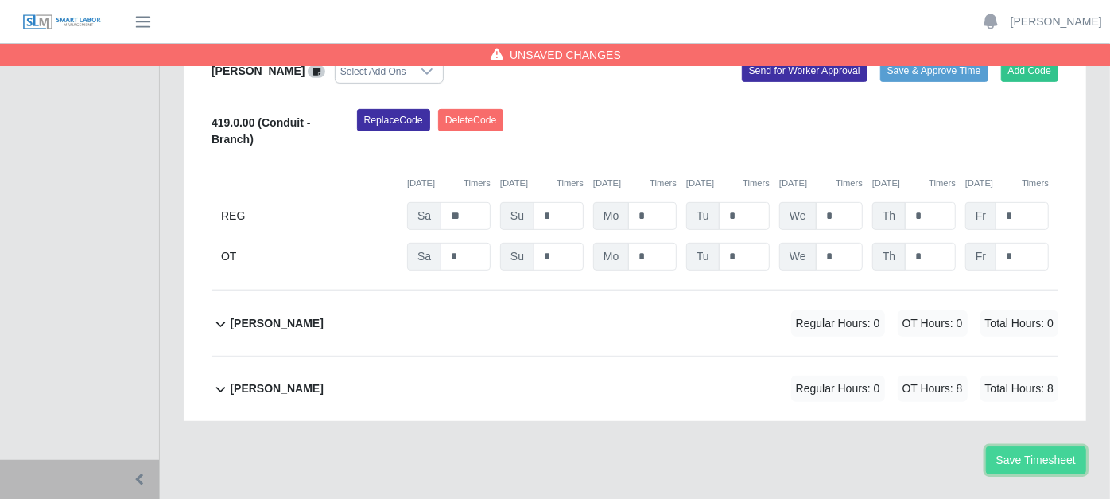
click at [1041, 446] on button "Save Timesheet" at bounding box center [1036, 460] width 100 height 28
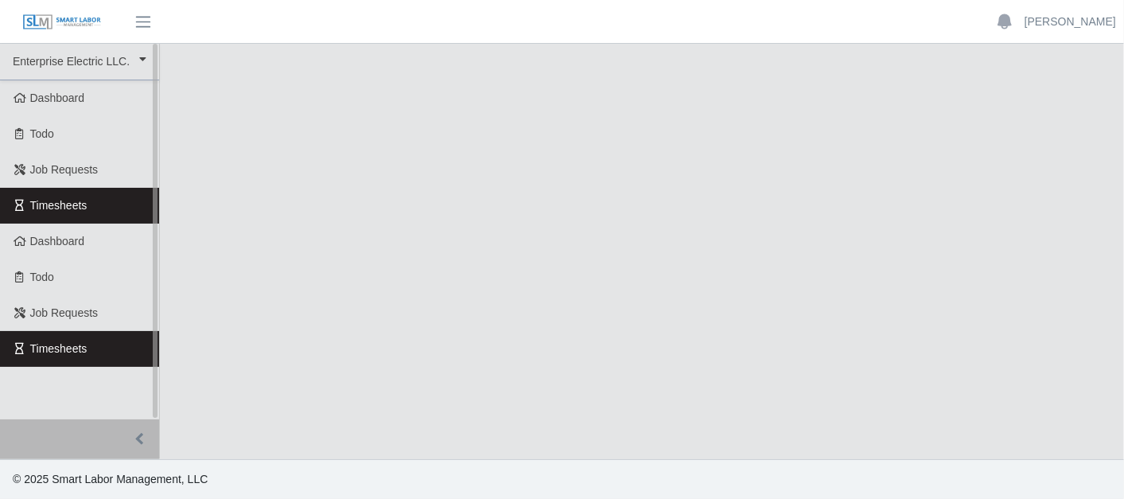
select select "***"
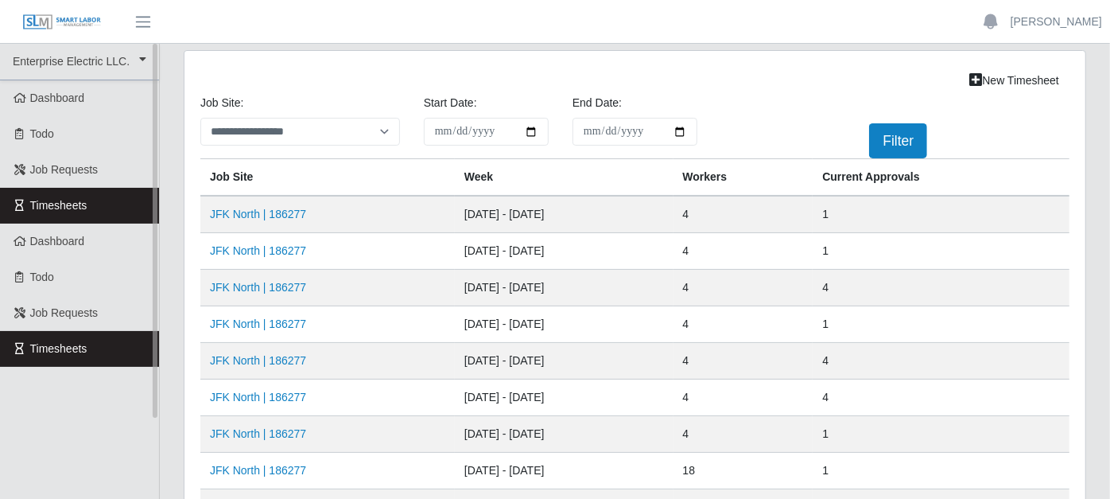
click at [141, 205] on link "Timesheets" at bounding box center [79, 206] width 159 height 36
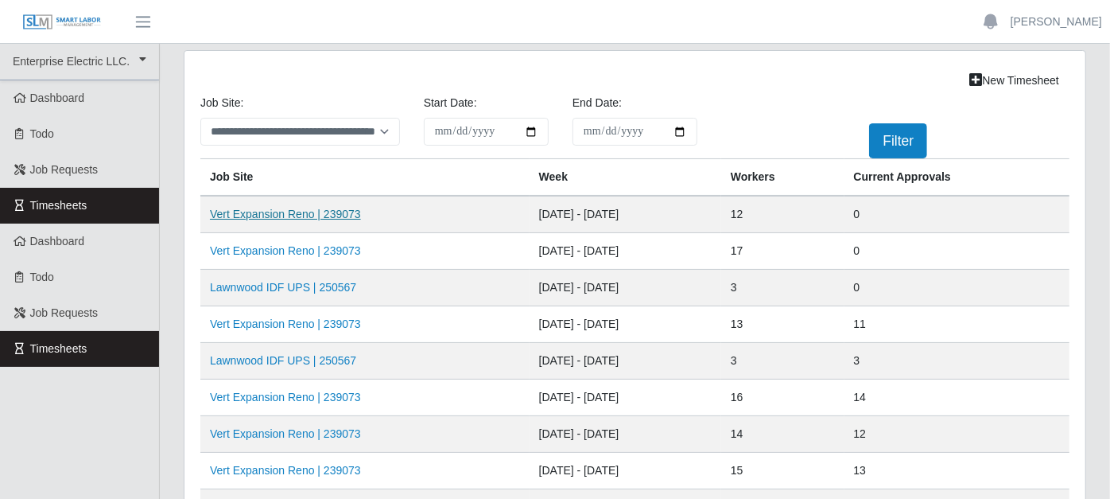
click at [279, 210] on link "Vert Expansion Reno | 239073" at bounding box center [285, 214] width 151 height 13
click at [279, 245] on link "Vert Expansion Reno | 239073" at bounding box center [285, 250] width 151 height 13
click at [298, 282] on link "Lawnwood IDF UPS | 250567" at bounding box center [283, 287] width 146 height 13
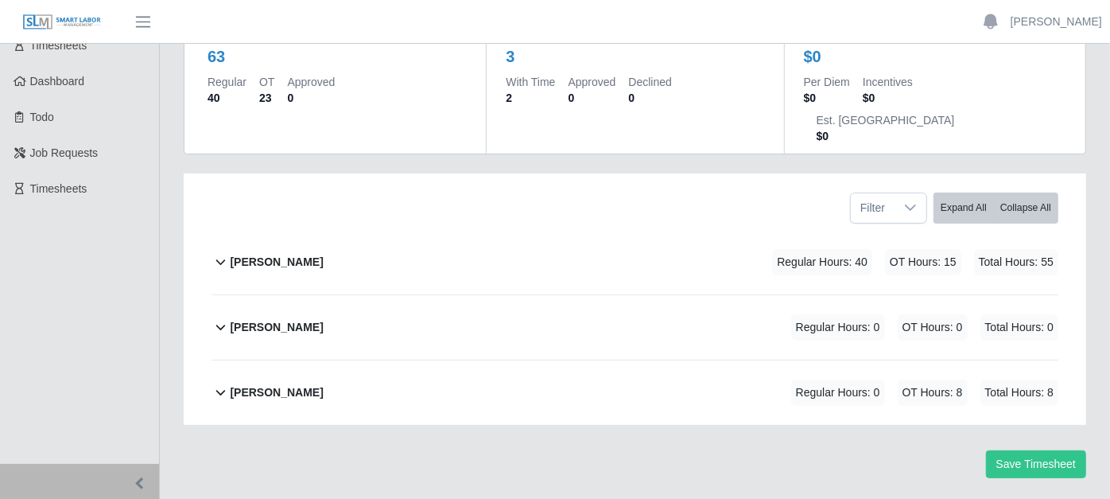
scroll to position [164, 0]
